Goal: Register for event/course

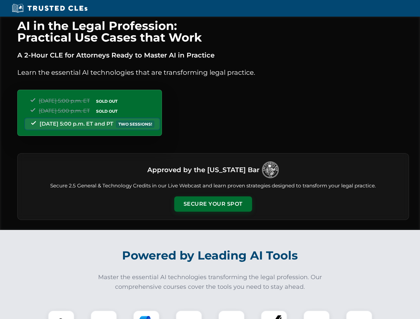
click at [213, 204] on button "Secure Your Spot" at bounding box center [213, 203] width 78 height 15
click at [61, 315] on img at bounding box center [61, 323] width 19 height 19
